Goal: Task Accomplishment & Management: Complete application form

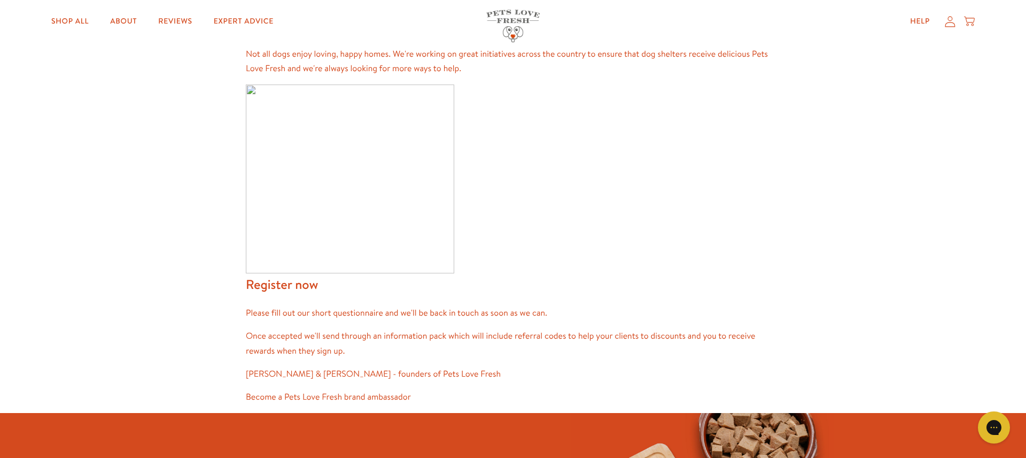
scroll to position [519, 0]
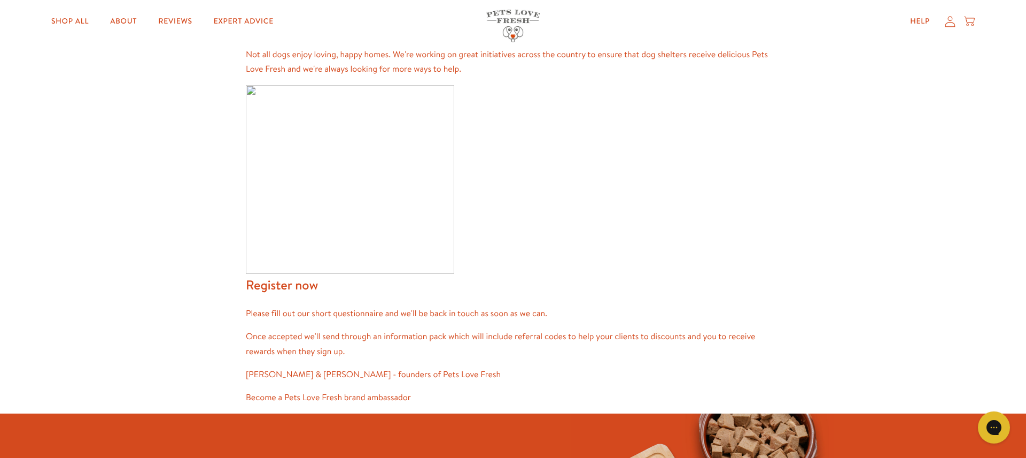
click at [282, 261] on img at bounding box center [350, 179] width 208 height 189
click at [301, 229] on img at bounding box center [350, 179] width 208 height 189
click at [305, 288] on h2 "Register now" at bounding box center [513, 285] width 535 height 22
click at [253, 201] on img at bounding box center [350, 179] width 208 height 189
click at [260, 90] on img at bounding box center [350, 179] width 208 height 189
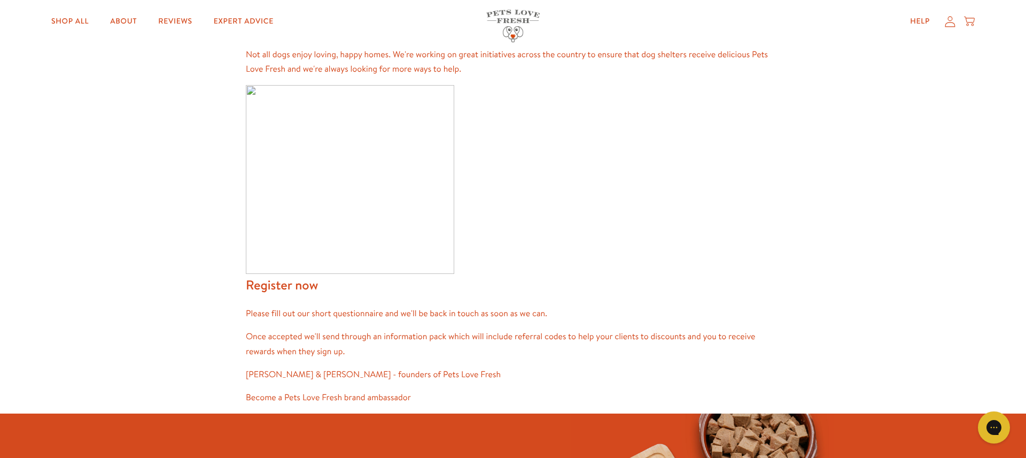
click at [359, 112] on img at bounding box center [350, 179] width 208 height 189
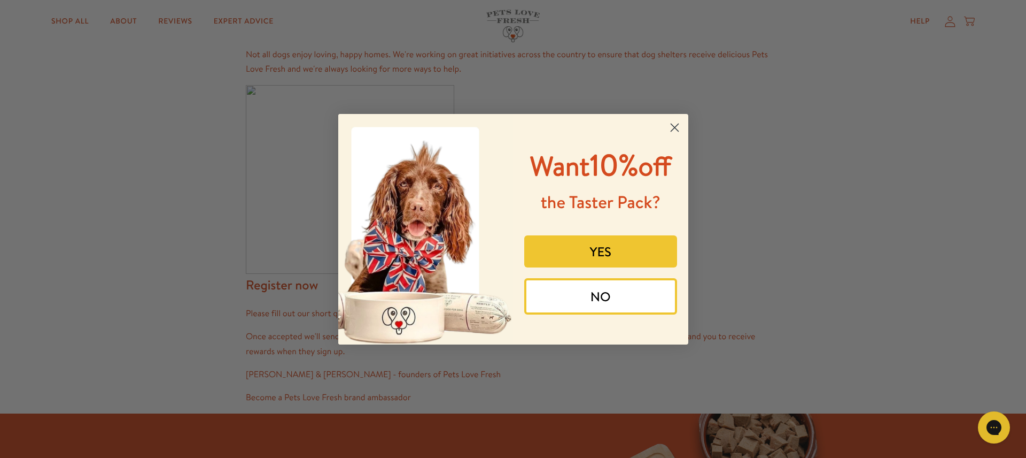
click at [676, 129] on icon "Close dialog" at bounding box center [674, 126] width 7 height 7
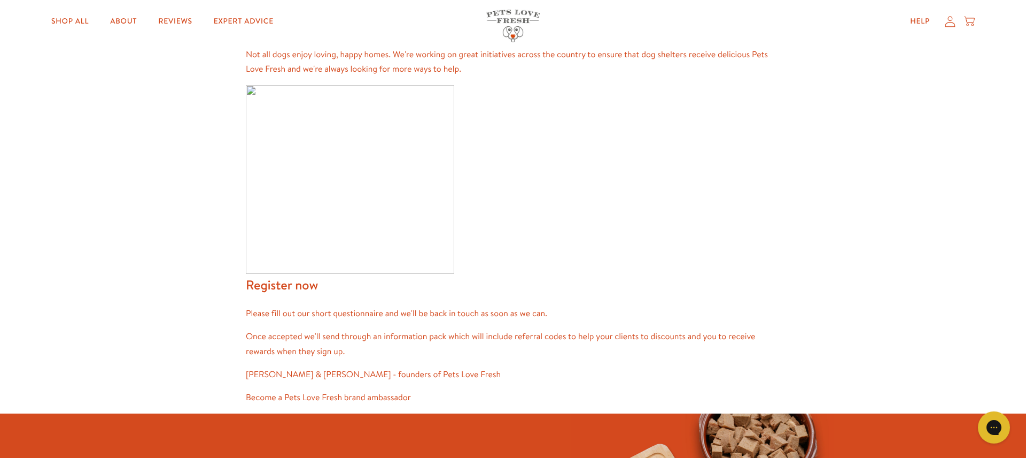
click at [276, 104] on img at bounding box center [350, 179] width 208 height 189
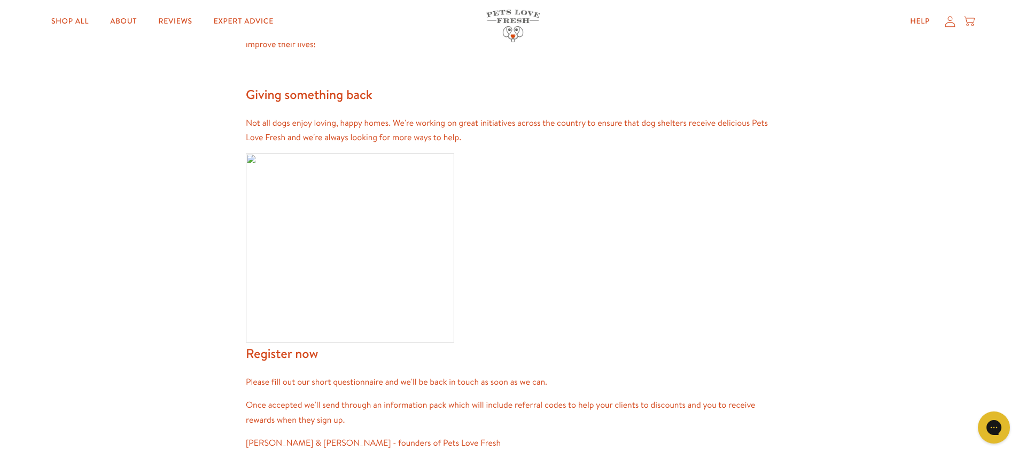
scroll to position [450, 0]
click at [311, 300] on img at bounding box center [350, 248] width 208 height 189
drag, startPoint x: 285, startPoint y: 353, endPoint x: 279, endPoint y: 352, distance: 6.0
click at [283, 352] on h2 "Register now" at bounding box center [513, 354] width 535 height 22
drag, startPoint x: 274, startPoint y: 358, endPoint x: 280, endPoint y: 362, distance: 6.8
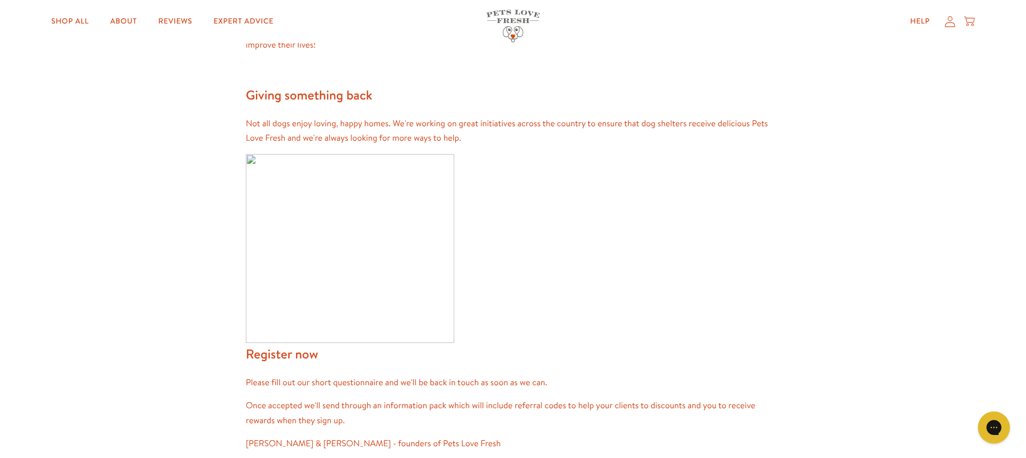
click at [275, 358] on h2 "Register now" at bounding box center [513, 354] width 535 height 22
click at [290, 381] on p "Please fill out our short questionnaire and we'll be back in touch as soon as w…" at bounding box center [513, 382] width 535 height 14
click at [300, 389] on p "Please fill out our short questionnaire and we'll be back in touch as soon as w…" at bounding box center [513, 382] width 535 height 14
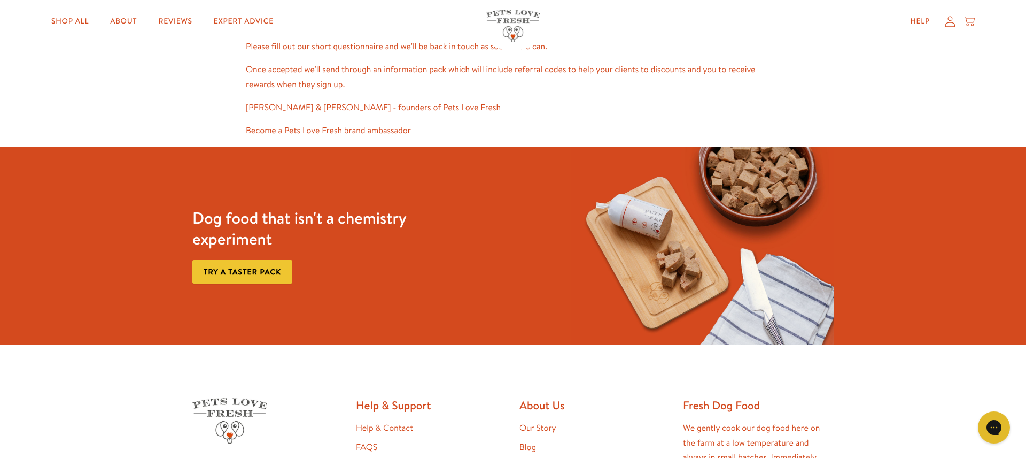
scroll to position [1036, 0]
